Goal: Find specific page/section: Find specific page/section

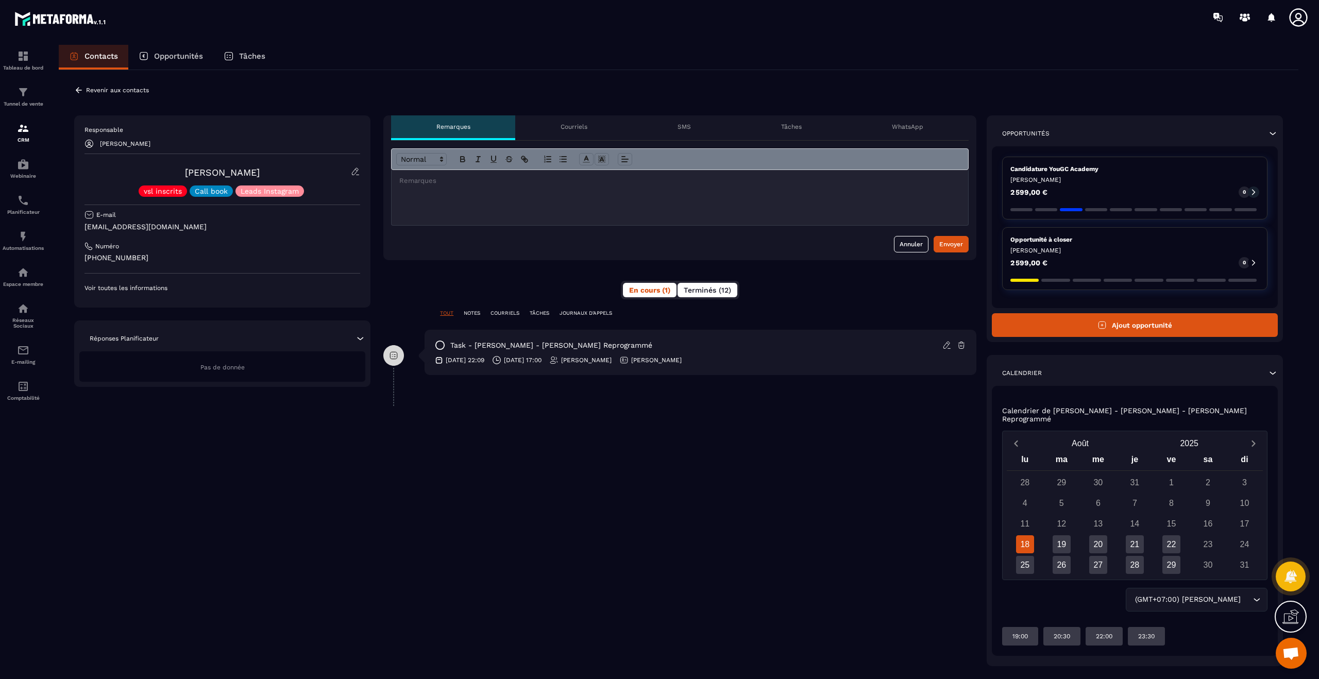
drag, startPoint x: 740, startPoint y: 290, endPoint x: 720, endPoint y: 290, distance: 19.6
click at [739, 290] on div "**********" at bounding box center [679, 390] width 593 height 551
click at [720, 290] on span "Terminés (12)" at bounding box center [707, 290] width 47 height 8
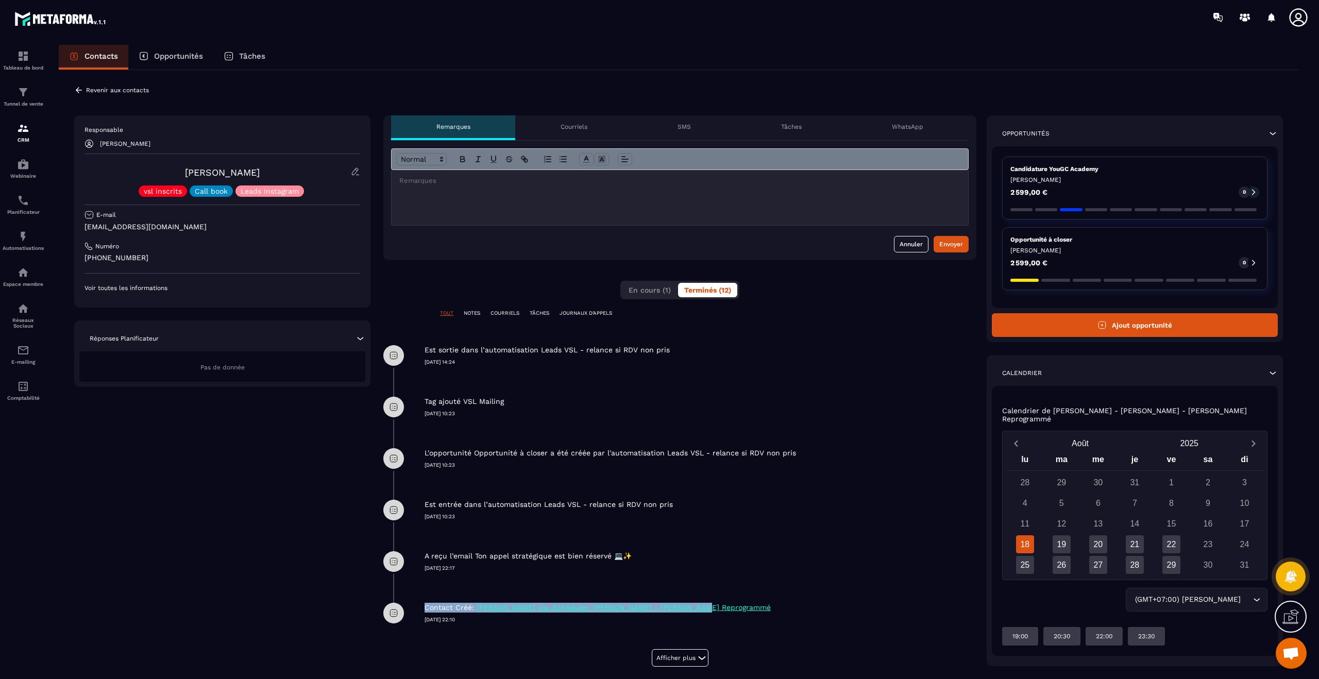
drag, startPoint x: 669, startPoint y: 609, endPoint x: 422, endPoint y: 609, distance: 247.4
click at [421, 610] on div "Contact Créé: [PERSON_NAME] via ,Scheduler: [PERSON_NAME] - [PERSON_NAME] Repro…" at bounding box center [679, 605] width 593 height 36
click at [479, 620] on p "[DATE] 22:10" at bounding box center [701, 619] width 552 height 7
drag, startPoint x: 488, startPoint y: 622, endPoint x: 434, endPoint y: 602, distance: 57.4
click at [435, 602] on div "Contact Créé: [PERSON_NAME] via ,Scheduler: [PERSON_NAME] - [PERSON_NAME] Repro…" at bounding box center [701, 605] width 552 height 36
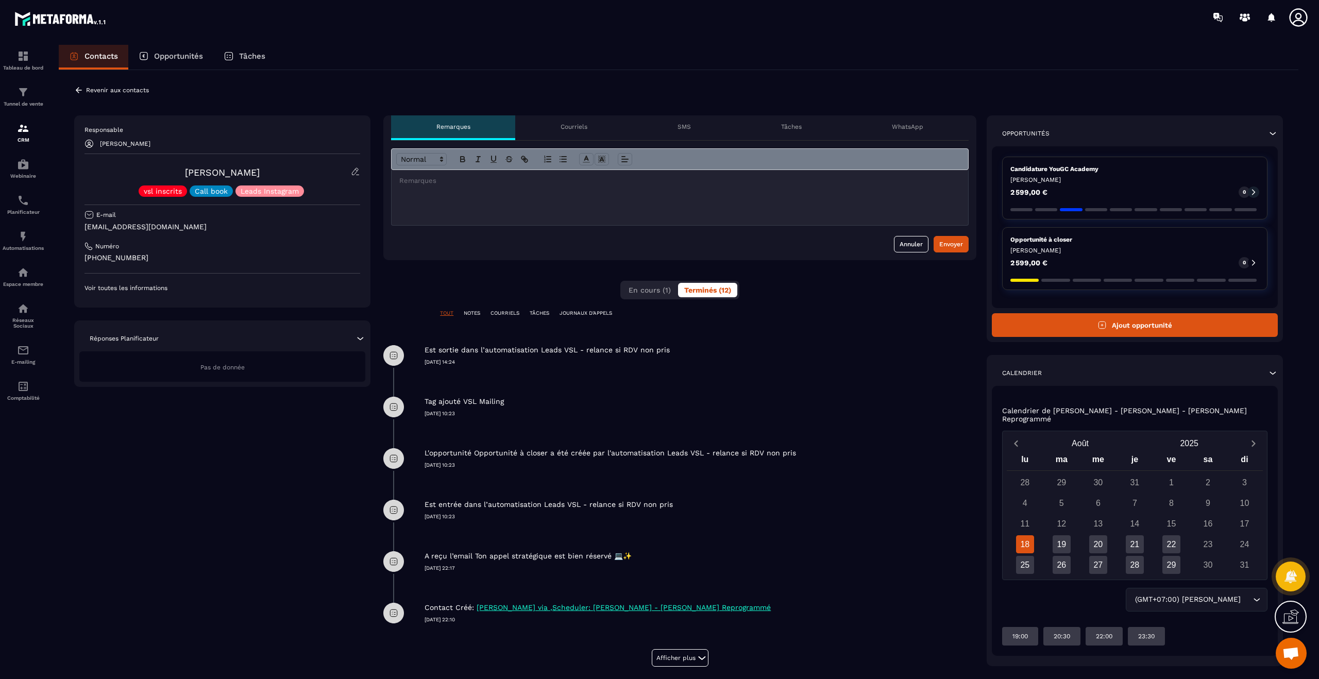
drag, startPoint x: 143, startPoint y: 350, endPoint x: 150, endPoint y: 362, distance: 13.6
click at [143, 350] on div "Réponses Planificateur Pas de donnée" at bounding box center [222, 354] width 296 height 66
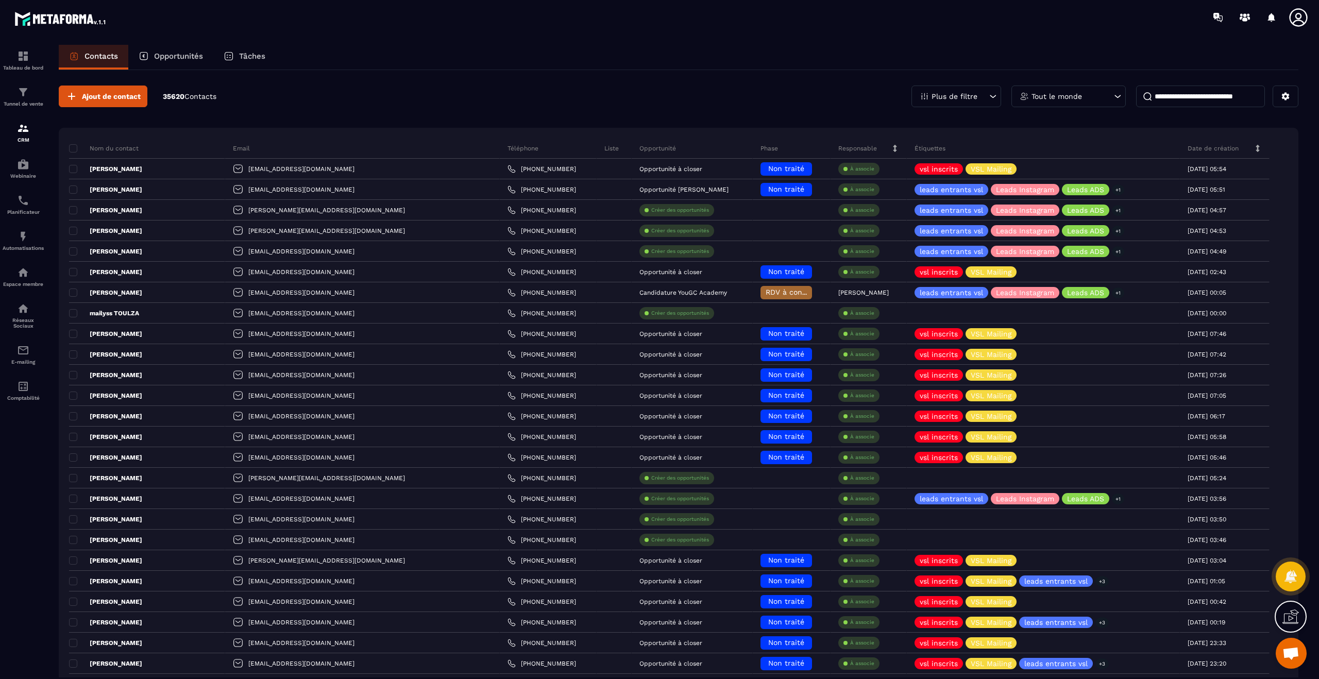
click at [1173, 96] on input at bounding box center [1200, 97] width 129 height 22
type input "*"
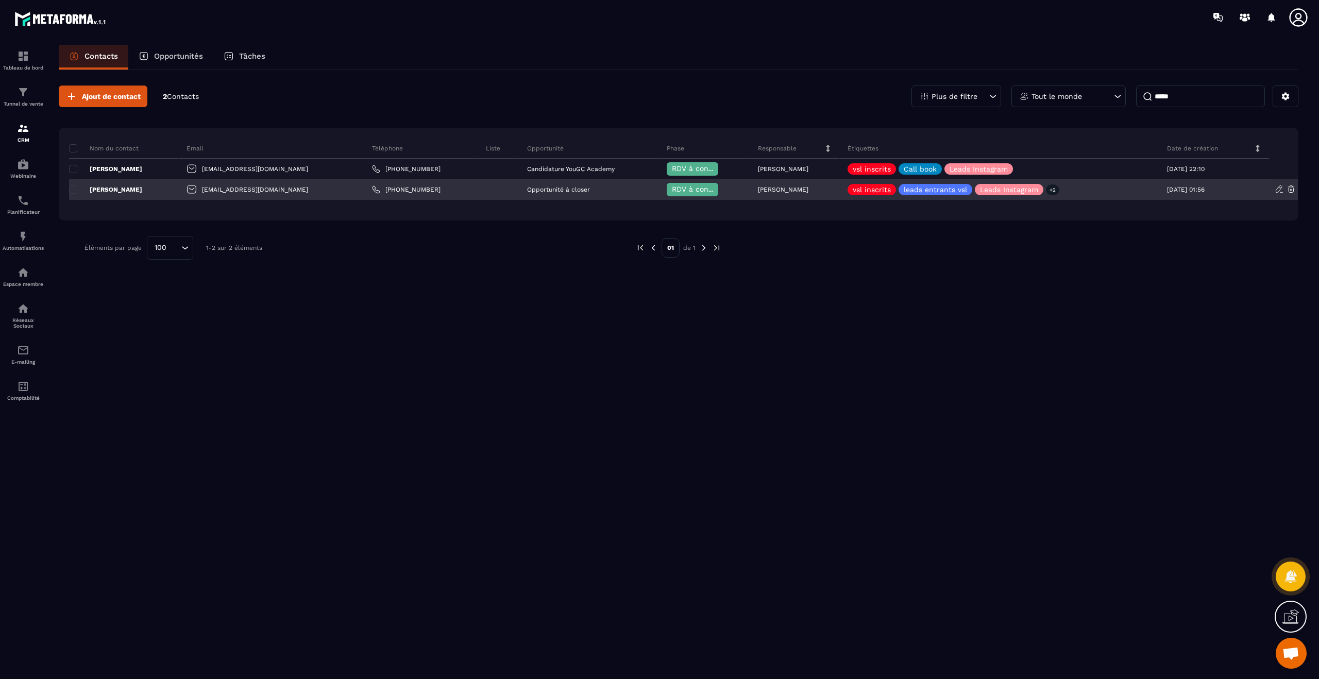
type input "*****"
click at [128, 188] on p "[PERSON_NAME]" at bounding box center [105, 190] width 73 height 8
